Goal: Information Seeking & Learning: Learn about a topic

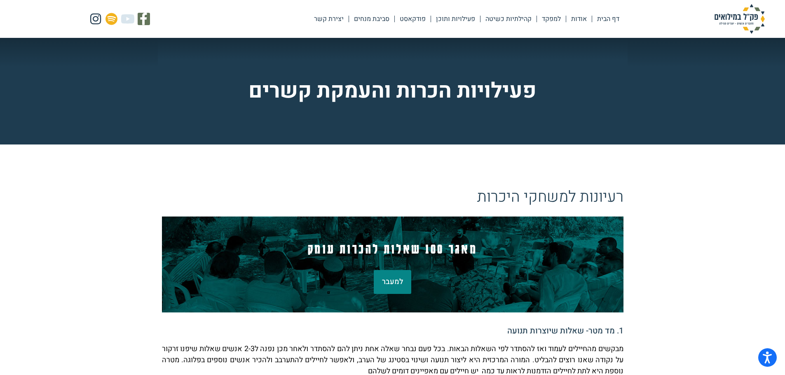
scroll to position [247, 0]
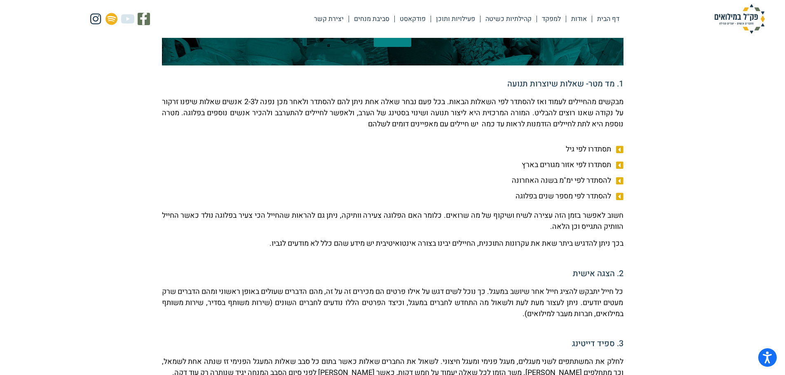
drag, startPoint x: 580, startPoint y: 152, endPoint x: 606, endPoint y: 144, distance: 27.2
click at [606, 144] on span "תסתדרו לפי גיל" at bounding box center [589, 149] width 47 height 11
drag, startPoint x: 574, startPoint y: 92, endPoint x: 599, endPoint y: 98, distance: 25.4
click at [599, 98] on p "מבקשים מהחיילים לעמוד ואז להסתדר לפי השאלות הבאות. בכל פעם נבחר שאלה אחת ניתן ל…" at bounding box center [392, 112] width 461 height 33
drag, startPoint x: 529, startPoint y: 103, endPoint x: 577, endPoint y: 113, distance: 49.2
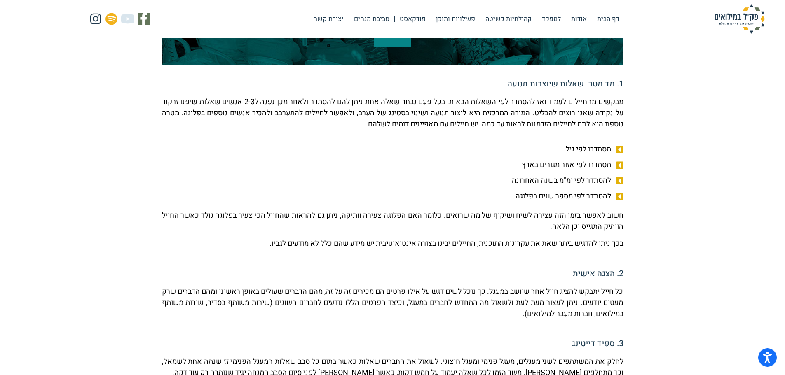
click at [577, 113] on p "מבקשים מהחיילים לעמוד ואז להסתדר לפי השאלות הבאות. בכל פעם נבחר שאלה אחת ניתן ל…" at bounding box center [392, 112] width 461 height 33
click at [619, 152] on icon at bounding box center [618, 150] width 10 height 8
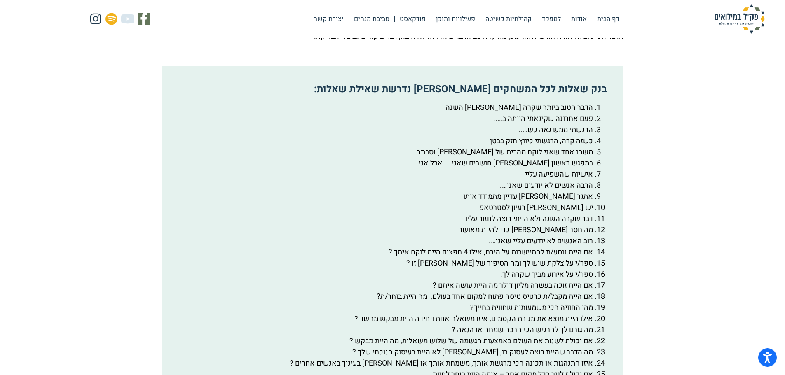
scroll to position [1359, 0]
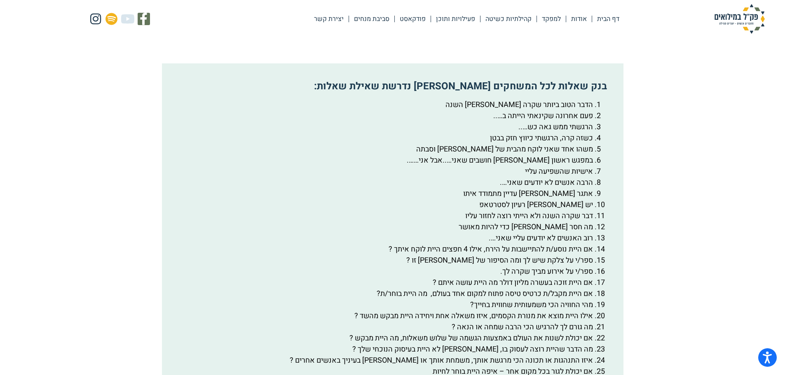
drag, startPoint x: 407, startPoint y: 108, endPoint x: 454, endPoint y: 98, distance: 48.0
click at [454, 98] on div "בנק שאלות לכל המשחקים [PERSON_NAME] נדרשת שאילת שאלות: הדבר הטוב ביותר שקרה [PE…" at bounding box center [392, 265] width 461 height 405
click at [449, 94] on strong "בנק שאלות לכל המשחקים [PERSON_NAME] נדרשת שאילת שאלות:" at bounding box center [460, 86] width 293 height 14
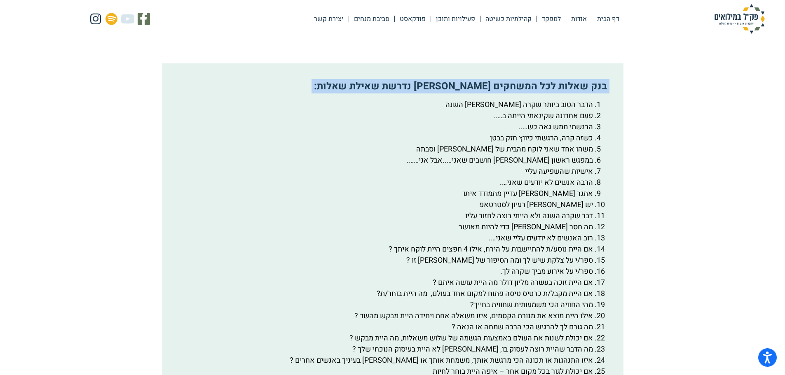
click at [449, 94] on strong "בנק שאלות לכל המשחקים [PERSON_NAME] נדרשת שאילת שאלות:" at bounding box center [460, 86] width 293 height 14
click at [473, 94] on strong "בנק שאלות לכל המשחקים [PERSON_NAME] נדרשת שאילת שאלות:" at bounding box center [460, 86] width 293 height 14
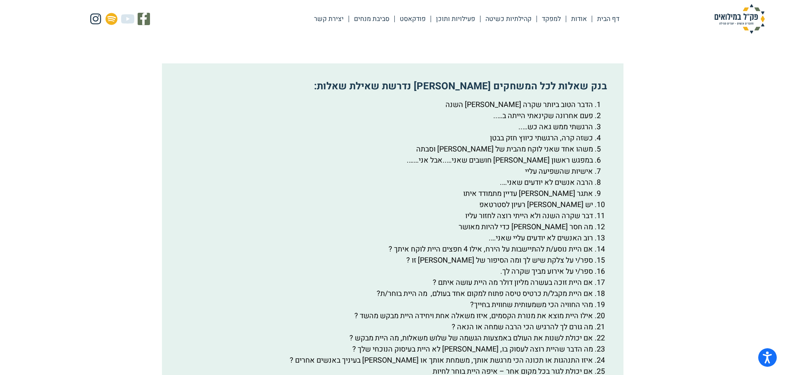
click at [523, 122] on li "פעם אחרונה שקינאתי הייתה ב….." at bounding box center [383, 115] width 417 height 11
click at [526, 122] on li "פעם אחרונה שקינאתי הייתה ב….." at bounding box center [383, 115] width 417 height 11
drag, startPoint x: 526, startPoint y: 137, endPoint x: 558, endPoint y: 134, distance: 31.4
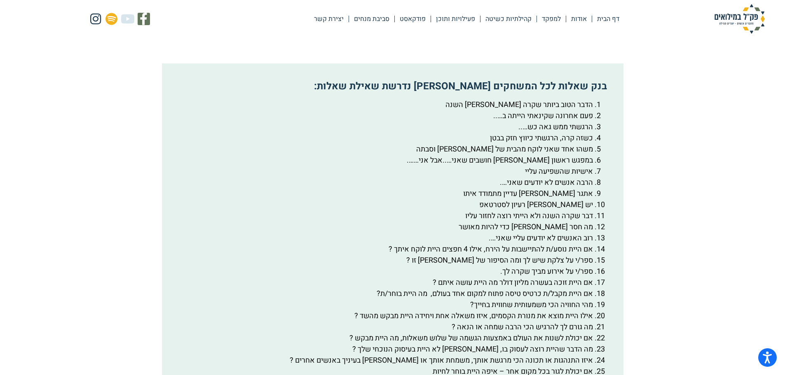
click at [558, 122] on li "פעם אחרונה שקינאתי הייתה ב….." at bounding box center [383, 115] width 417 height 11
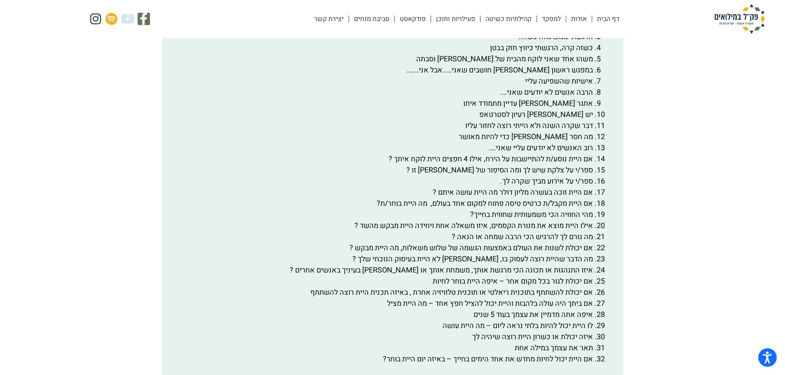
scroll to position [1359, 0]
